Goal: Task Accomplishment & Management: Use online tool/utility

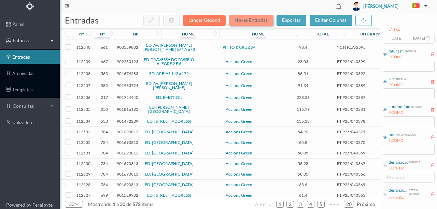
scroll to position [45, 0]
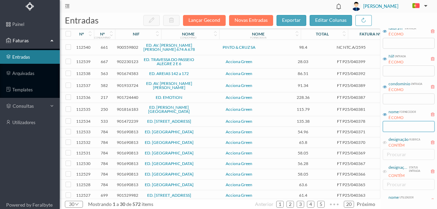
click at [402, 125] on input "text" at bounding box center [408, 126] width 52 height 11
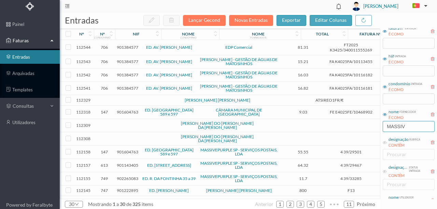
type input "massiv"
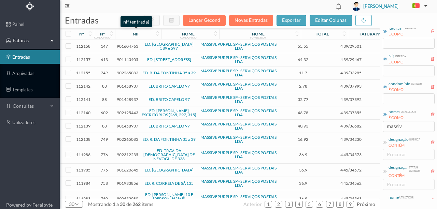
click at [134, 35] on div "nif" at bounding box center [136, 33] width 7 height 5
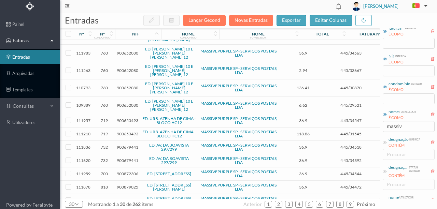
scroll to position [159, 0]
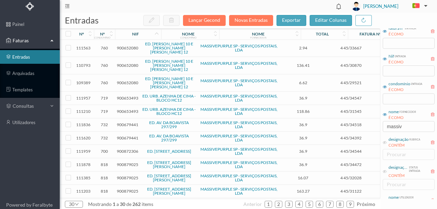
click at [125, 122] on span "900679441" at bounding box center [127, 124] width 21 height 5
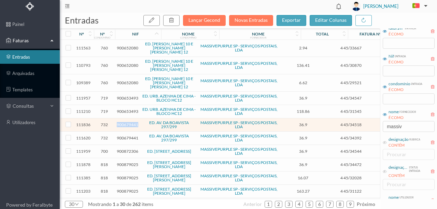
click at [125, 122] on span "900679441" at bounding box center [127, 124] width 21 height 5
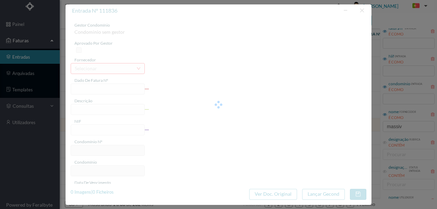
type input "4 45/34518"
type input "ANUIDADE"
type input "900679441"
type input "[DATE]"
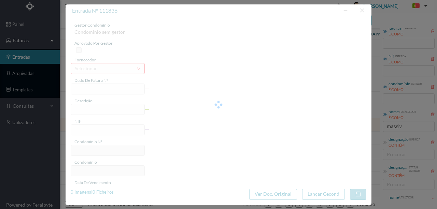
type input "[DATE]"
type input "36.90"
type input "732"
type input "ED. AV. DA BOAVISTA 297/299"
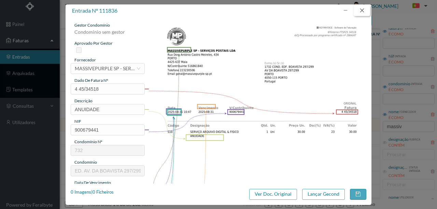
click at [361, 12] on button "button" at bounding box center [361, 10] width 16 height 11
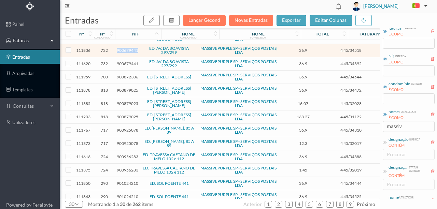
scroll to position [238, 0]
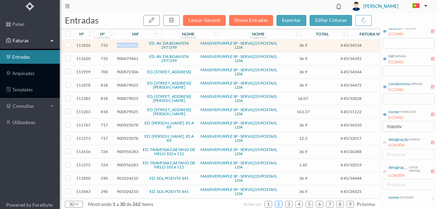
click at [281, 205] on link "2" at bounding box center [278, 204] width 7 height 10
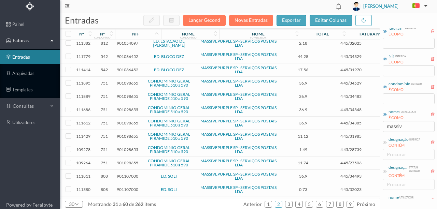
scroll to position [0, 0]
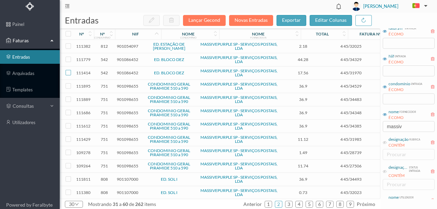
click at [67, 71] on input "checkbox" at bounding box center [67, 72] width 5 height 5
checkbox input "true"
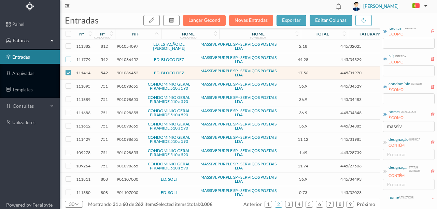
click at [68, 59] on input "checkbox" at bounding box center [67, 59] width 5 height 5
checkbox input "true"
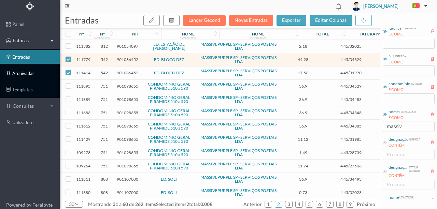
click at [31, 74] on link "arquivadas" at bounding box center [30, 74] width 60 height 14
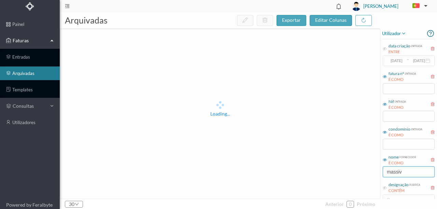
drag, startPoint x: 407, startPoint y: 171, endPoint x: 338, endPoint y: 170, distance: 68.2
click at [348, 172] on div "arquivadas exportar editar colunas Loading... 30 anterior 0 próximo utilizador …" at bounding box center [248, 111] width 377 height 196
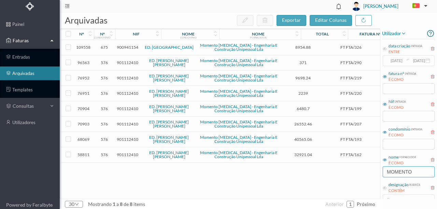
type input "MOMENTO"
click at [124, 48] on span "900941154" at bounding box center [127, 47] width 21 height 5
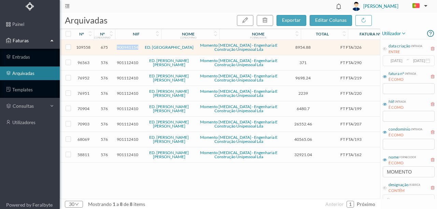
click at [124, 48] on span "900941154" at bounding box center [127, 47] width 21 height 5
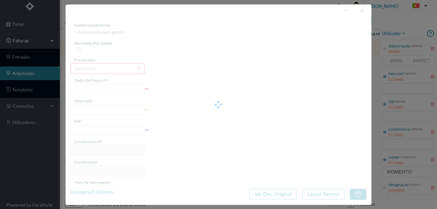
type input "FT FTA/326"
type input "Execução de trabalhos de construção civil em condomínio. - Reabilitação do telh…"
type input "900941154"
type input "01-08-2025"
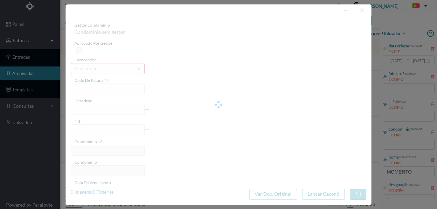
type input "11-08-2025"
type input "8954.88"
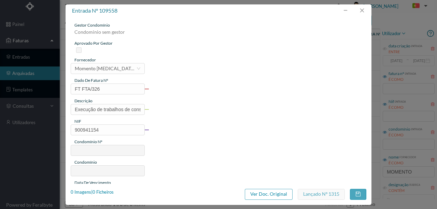
type input "675"
type input "ED. GARDEN VILLAGE VI"
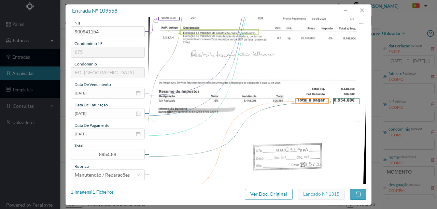
scroll to position [93, 0]
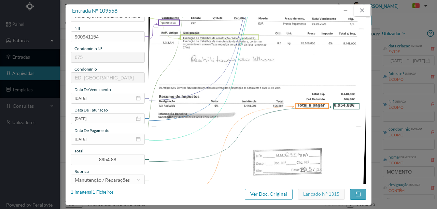
click at [364, 13] on button "button" at bounding box center [361, 10] width 16 height 11
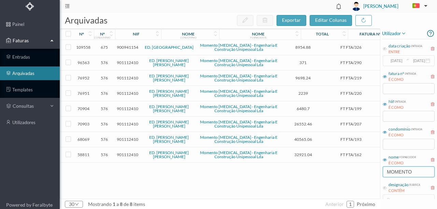
drag, startPoint x: 428, startPoint y: 173, endPoint x: 312, endPoint y: 162, distance: 116.4
click at [312, 162] on div "arquivadas exportar editar colunas nº nº condomínio nif nome condomínio nome fo…" at bounding box center [248, 111] width 377 height 196
type input "PT"
click at [287, 179] on div "109558 675 900941154 ED. GARDEN VILLAGE VI Momento Flector - Engenharia E Const…" at bounding box center [260, 119] width 401 height 159
click at [325, 176] on div "109558 675 900941154 ED. GARDEN VILLAGE VI Momento Flector - Engenharia E Const…" at bounding box center [260, 119] width 401 height 159
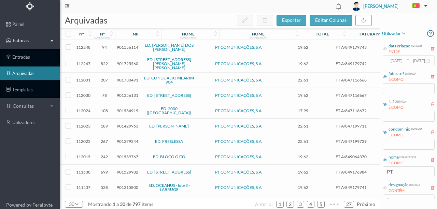
click at [125, 93] on span "901356131" at bounding box center [127, 95] width 21 height 5
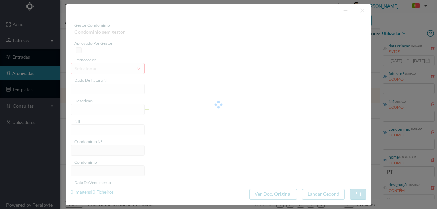
type input "FT A/847116667"
type input "Linha Tel Elev (Agosto 2025)"
type input "901356131"
type input "05-08-2025"
type input "2025-08-05"
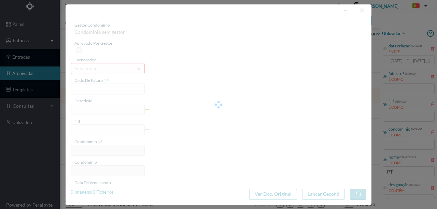
type input "2025-08-27"
type input "19.62"
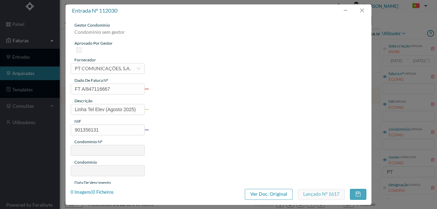
type input "78"
type input "ED. RUA NOVA DO PAÇO 93 A 123"
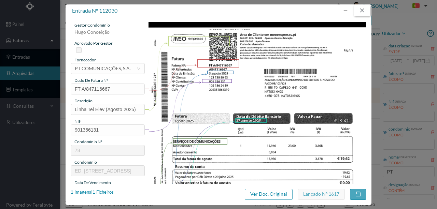
click at [364, 10] on button "button" at bounding box center [361, 10] width 16 height 11
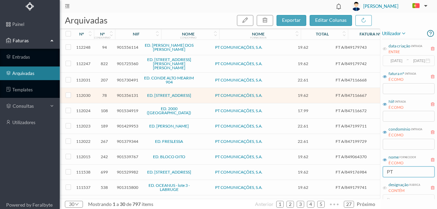
drag, startPoint x: 406, startPoint y: 170, endPoint x: 353, endPoint y: 187, distance: 55.5
click at [353, 172] on div "arquivadas exportar editar colunas nº nº condomínio nif nome condomínio nome fo…" at bounding box center [248, 111] width 377 height 196
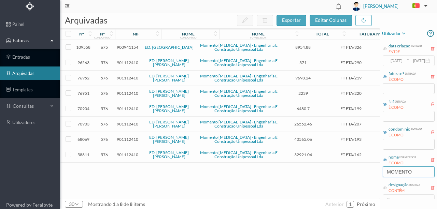
type input "MOMENTO"
click at [121, 46] on span "900941154" at bounding box center [127, 47] width 21 height 5
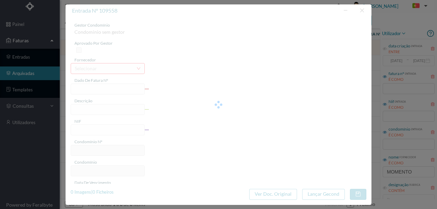
type input "FT FTA/326"
type input "Execução de trabalhos de construção civil em condomínio. - Reabilitação do telh…"
type input "900941154"
type input "01-08-2025"
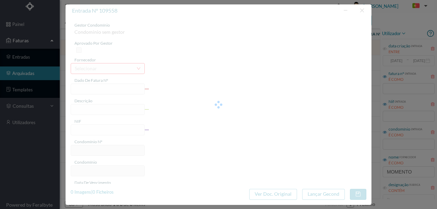
type input "11-08-2025"
type input "8954.88"
type input "675"
type input "ED. GARDEN VILLAGE VI"
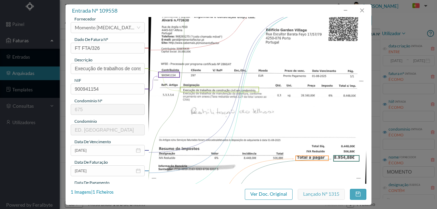
scroll to position [45, 0]
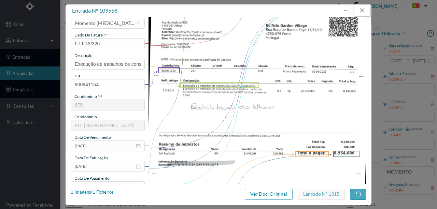
click at [361, 12] on button "button" at bounding box center [361, 10] width 16 height 11
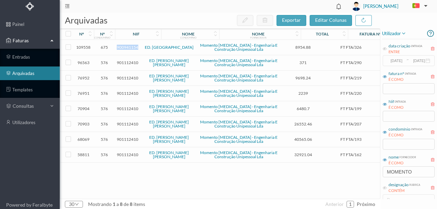
click at [133, 47] on span "900941154" at bounding box center [127, 47] width 21 height 5
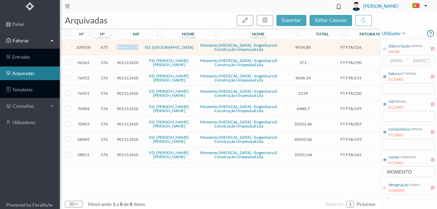
click at [133, 47] on span "900941154" at bounding box center [127, 47] width 21 height 5
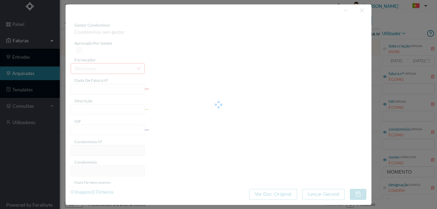
type input "FT FTA/326"
type input "Execução de trabalhos de construção civil em condomínio. - Reabilitação do telh…"
type input "900941154"
type input "01-08-2025"
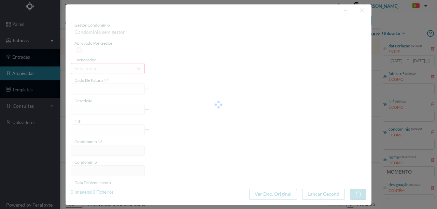
type input "11-08-2025"
type input "8954.88"
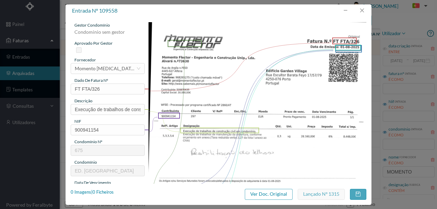
type input "675"
type input "ED. GARDEN VILLAGE VI"
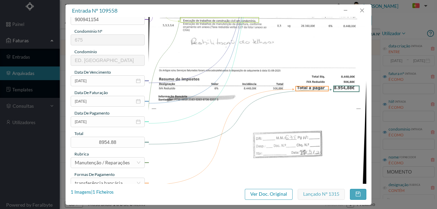
scroll to position [114, 0]
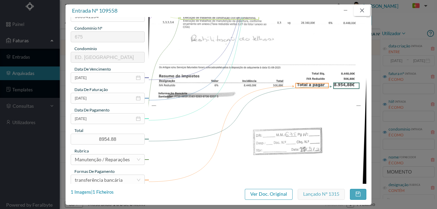
drag, startPoint x: 365, startPoint y: 11, endPoint x: 317, endPoint y: 3, distance: 48.7
click at [365, 11] on button "button" at bounding box center [361, 10] width 16 height 11
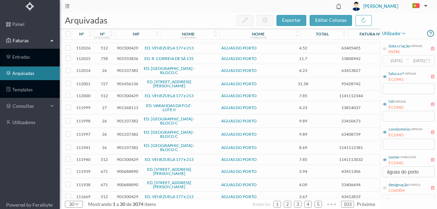
scroll to position [68, 0]
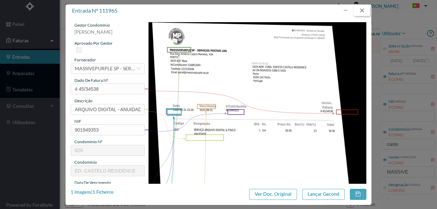
click at [365, 8] on button "button" at bounding box center [361, 10] width 16 height 11
